Goal: Task Accomplishment & Management: Manage account settings

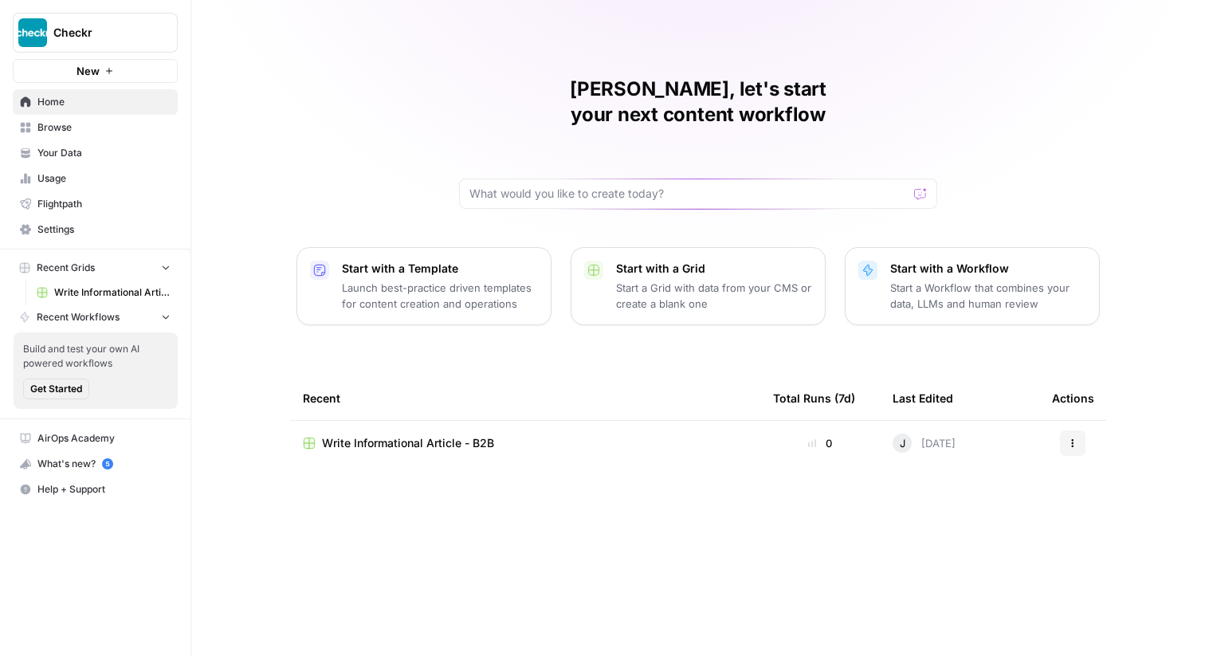
click at [131, 19] on button "Checkr" at bounding box center [95, 33] width 165 height 40
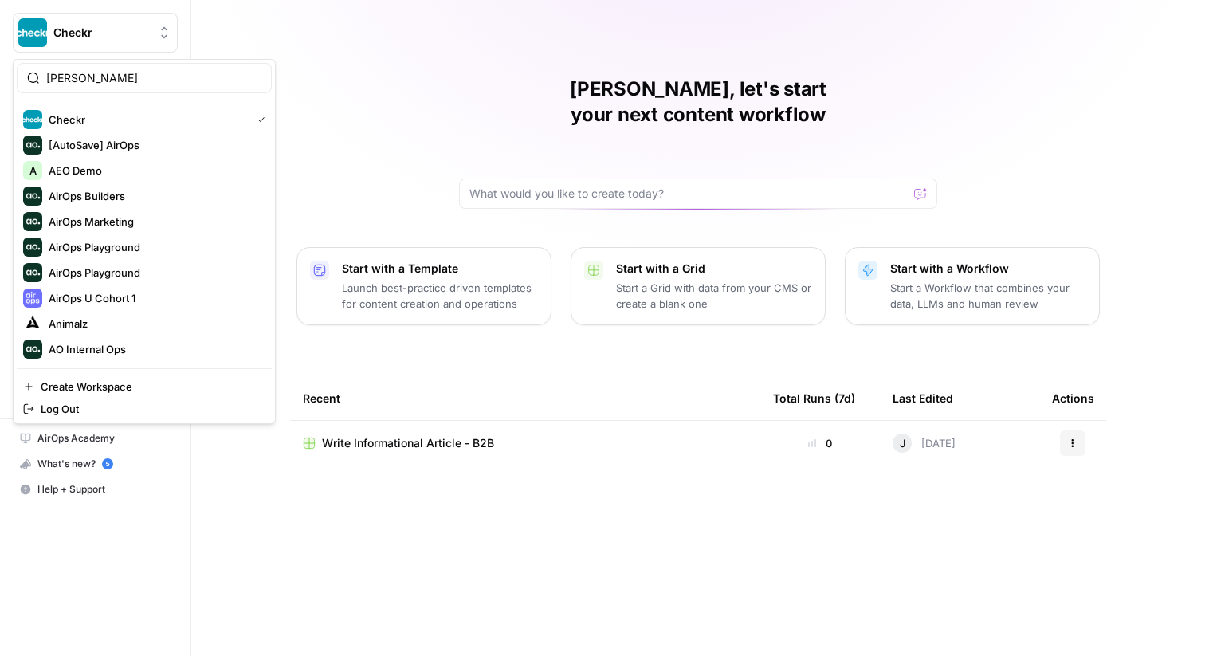
type input "meis"
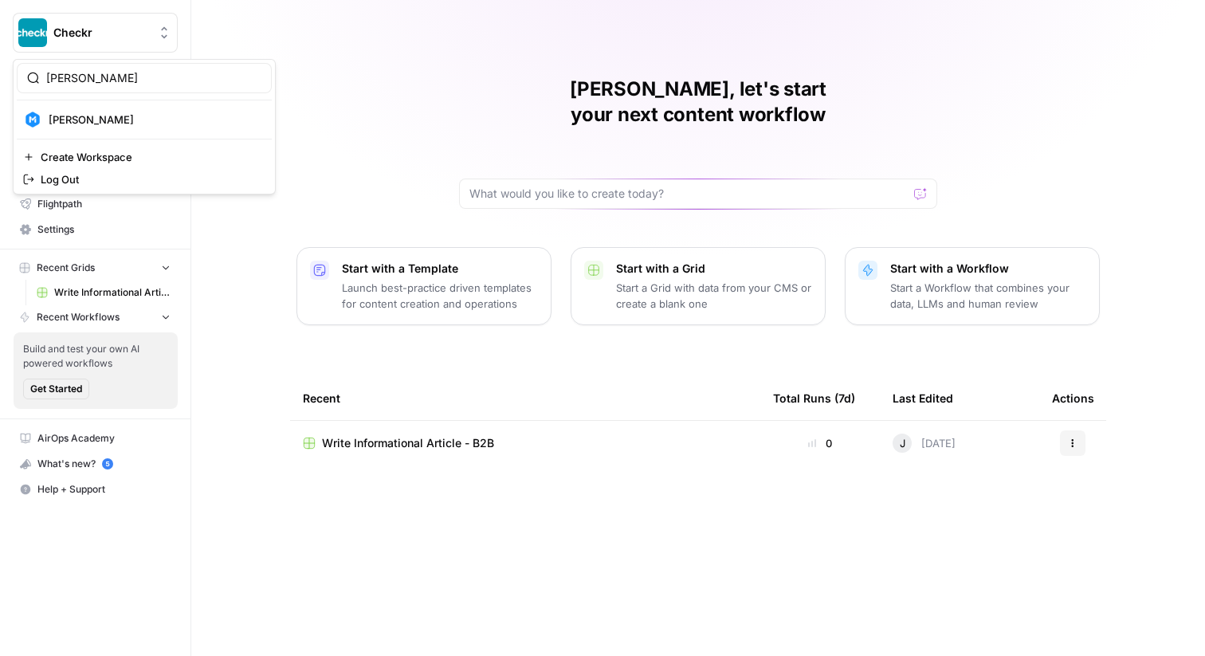
click at [137, 135] on div "meis Meister Create Workspace Log Out" at bounding box center [144, 126] width 263 height 135
click at [123, 120] on span "[PERSON_NAME]" at bounding box center [154, 120] width 210 height 16
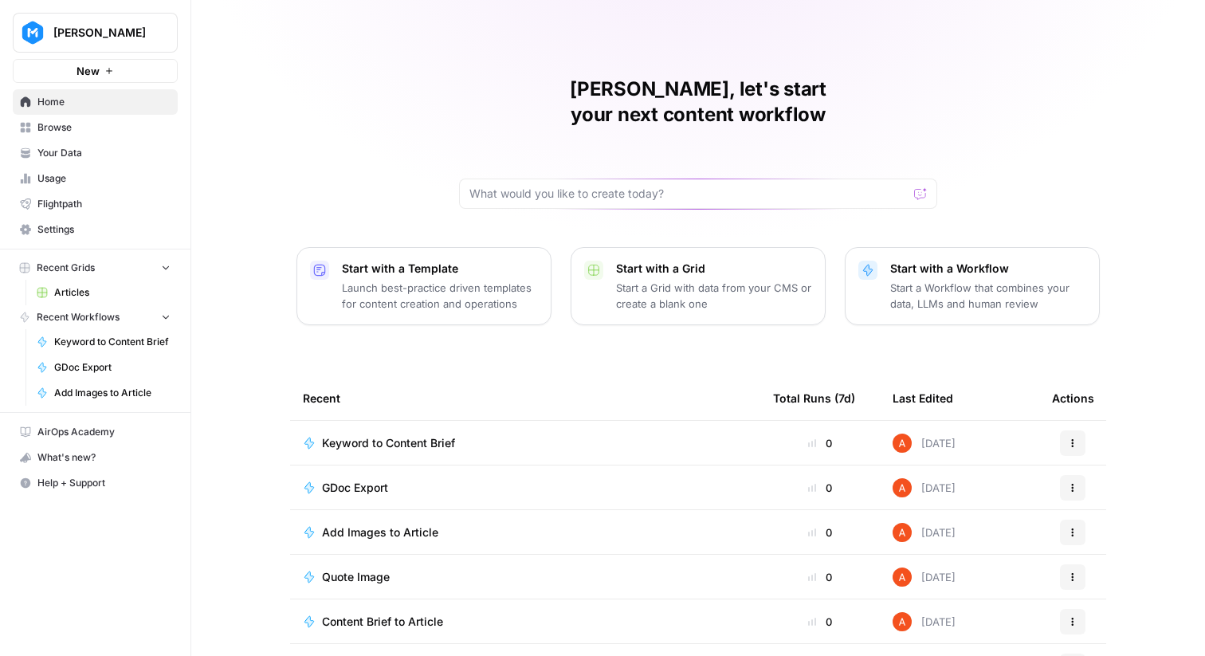
click at [124, 237] on link "Settings" at bounding box center [95, 230] width 165 height 26
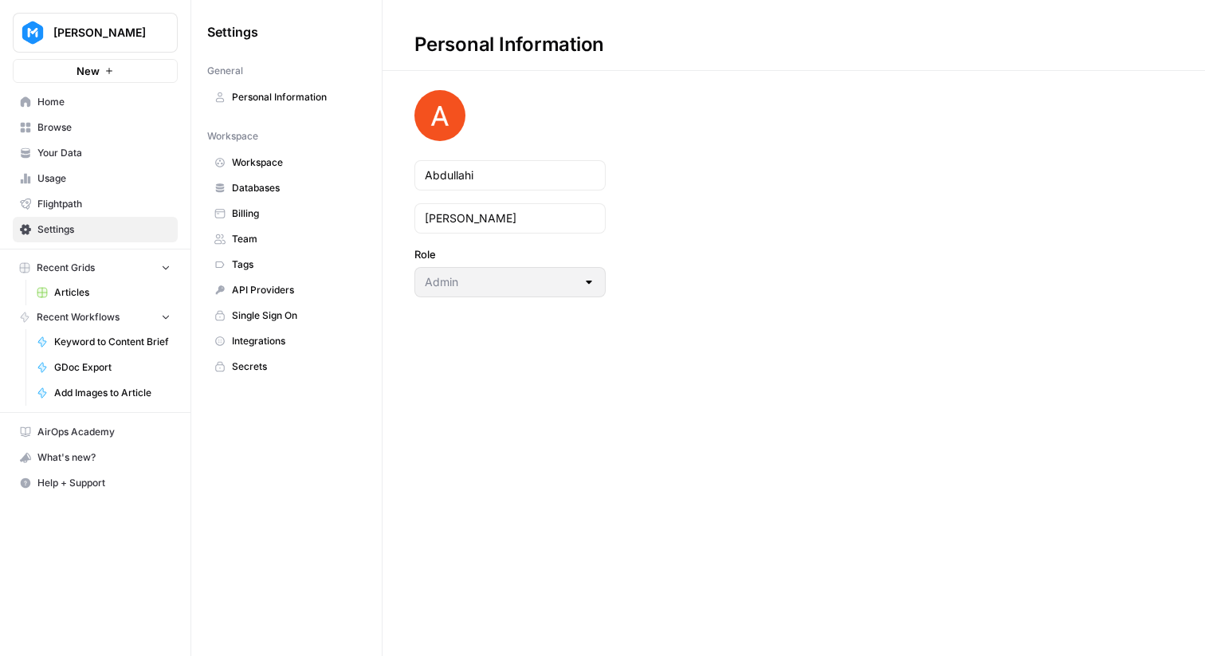
click at [277, 344] on span "Integrations" at bounding box center [295, 341] width 127 height 14
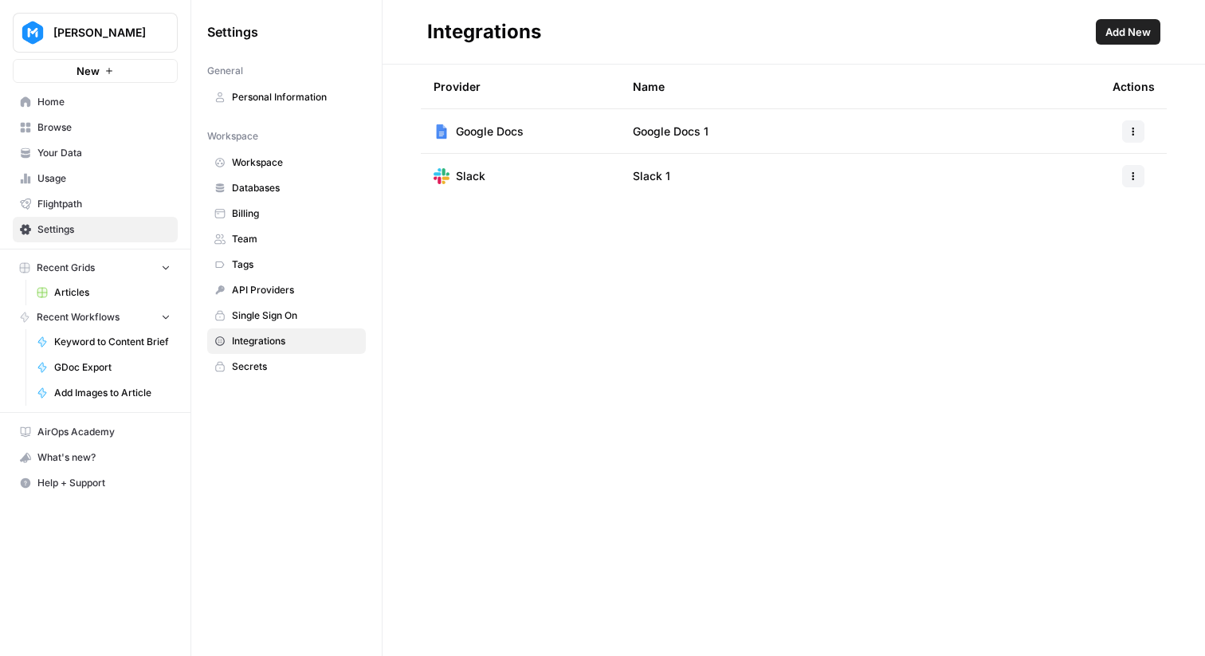
click at [1131, 22] on button "Add New" at bounding box center [1128, 32] width 65 height 26
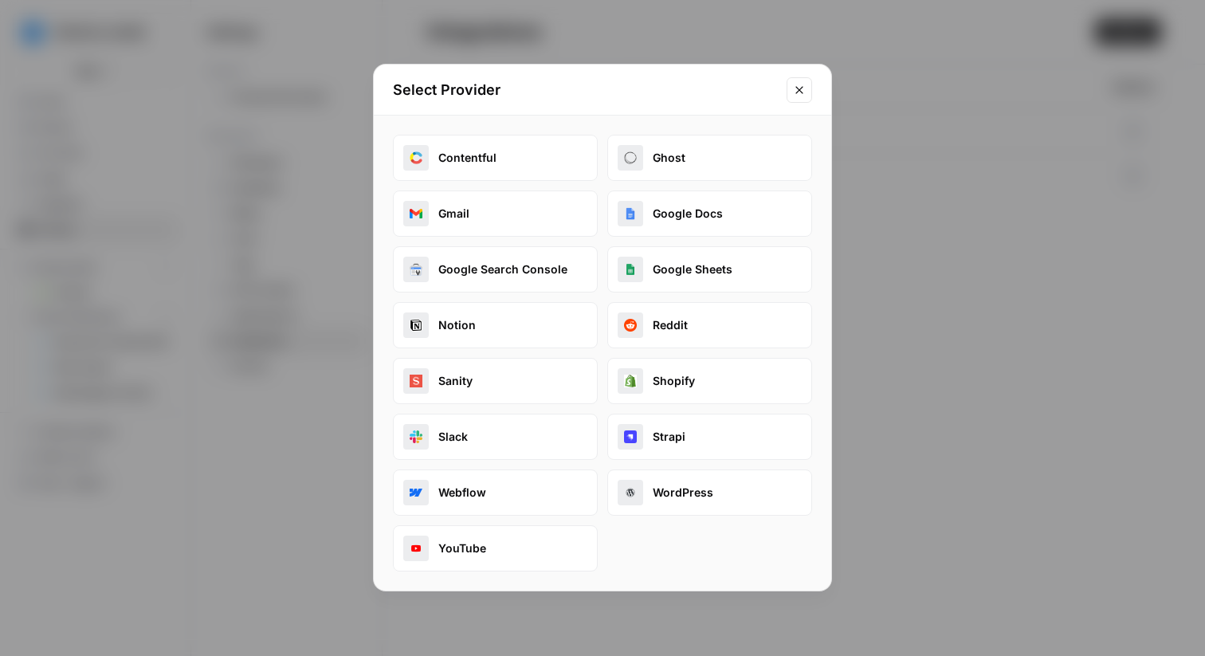
click at [857, 138] on div "Select Provider Contentful Ghost Gmail Google Docs Google Search Console Google…" at bounding box center [602, 328] width 1205 height 656
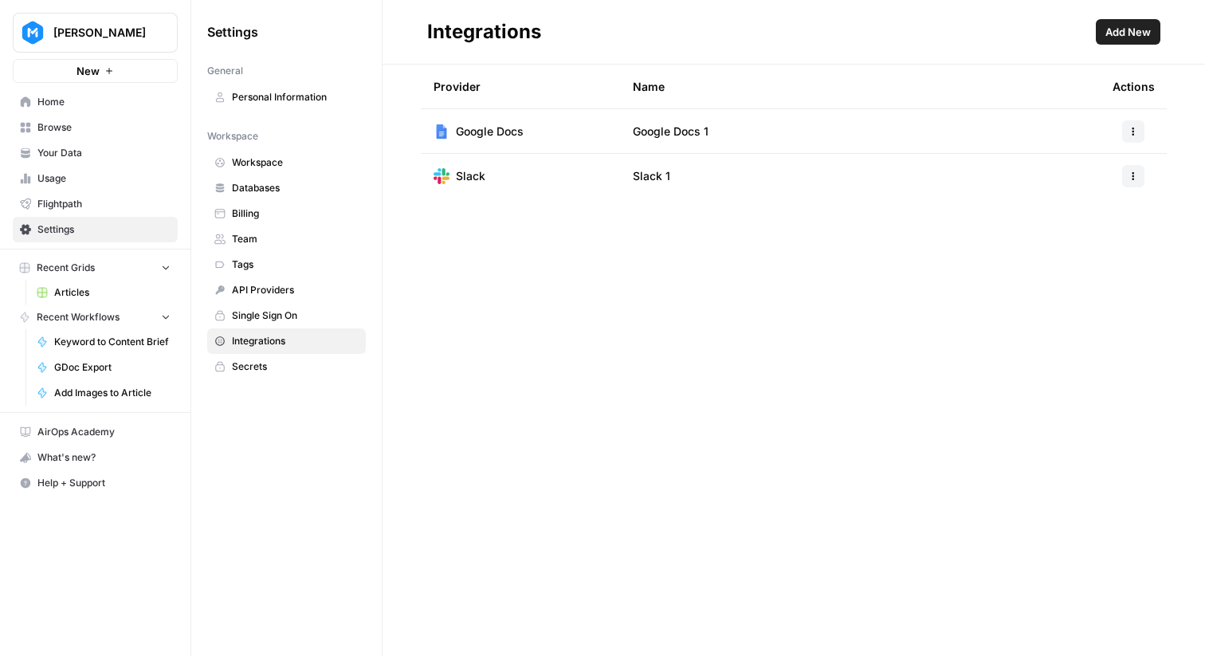
click at [128, 105] on span "Home" at bounding box center [103, 102] width 133 height 14
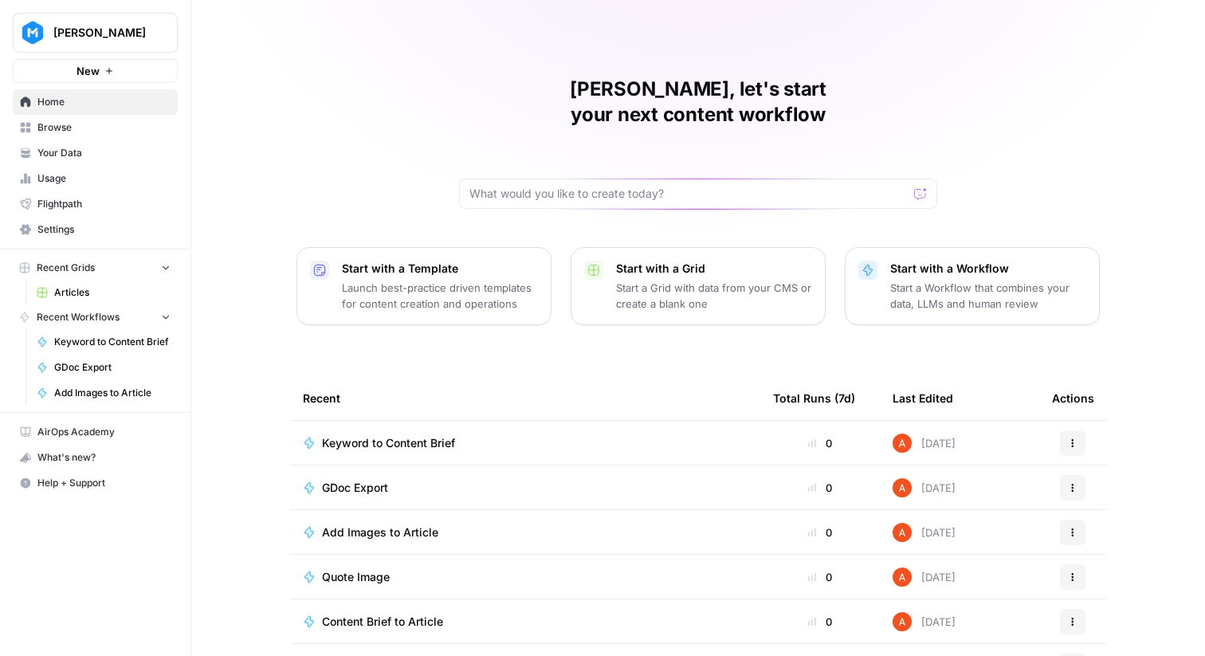
click at [128, 130] on span "Browse" at bounding box center [103, 127] width 133 height 14
